Goal: Task Accomplishment & Management: Manage account settings

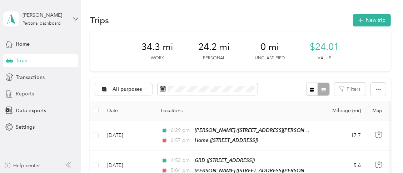
click at [24, 93] on span "Reports" at bounding box center [25, 93] width 18 height 7
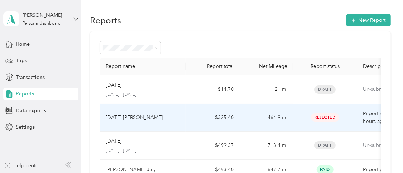
click at [195, 118] on td "$325.40" at bounding box center [213, 117] width 54 height 27
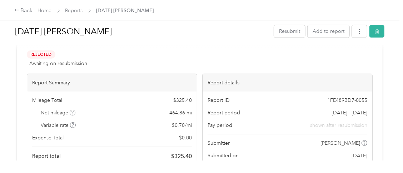
scroll to position [15, 0]
click at [288, 33] on button "Resubmit" at bounding box center [289, 31] width 31 height 12
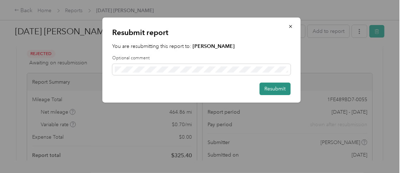
click at [270, 92] on button "Resubmit" at bounding box center [274, 88] width 31 height 12
